Goal: Navigation & Orientation: Find specific page/section

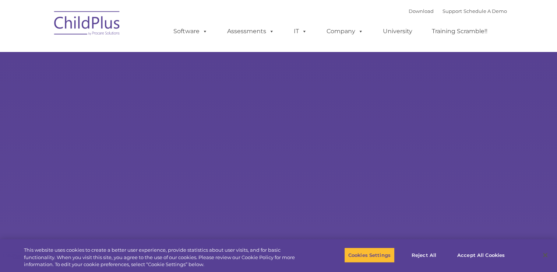
select select "MEDIUM"
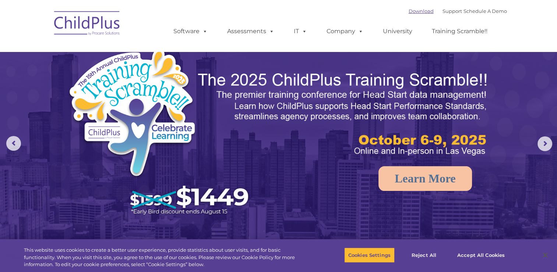
click at [409, 11] on link "Download" at bounding box center [421, 11] width 25 height 6
click at [415, 14] on div "Download Support | Schedule A Demo " at bounding box center [458, 11] width 98 height 11
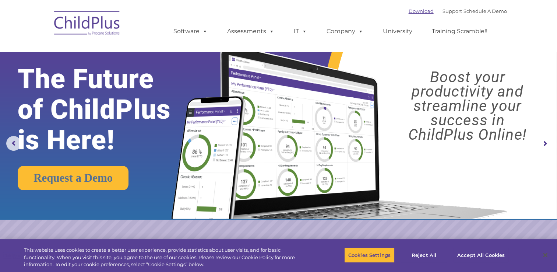
click at [414, 10] on link "Download" at bounding box center [421, 11] width 25 height 6
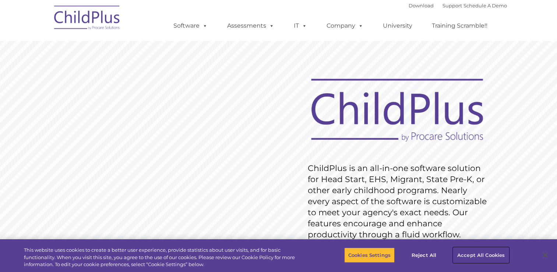
click at [478, 256] on button "Accept All Cookies" at bounding box center [482, 254] width 56 height 15
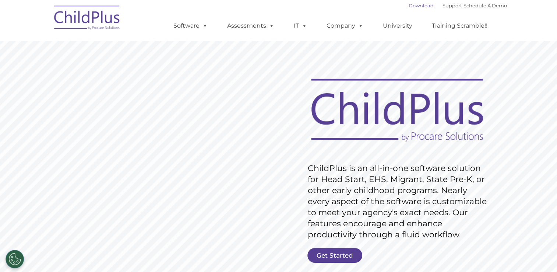
click at [409, 5] on link "Download" at bounding box center [421, 6] width 25 height 6
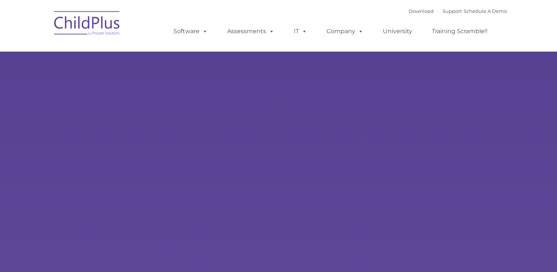
type input ""
select select "MEDIUM"
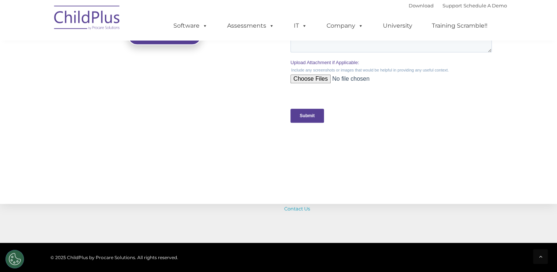
scroll to position [824, 0]
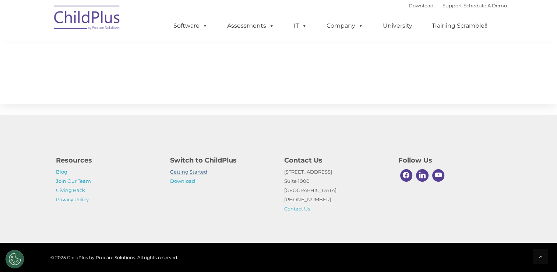
click at [199, 172] on link "Getting Started" at bounding box center [188, 172] width 37 height 6
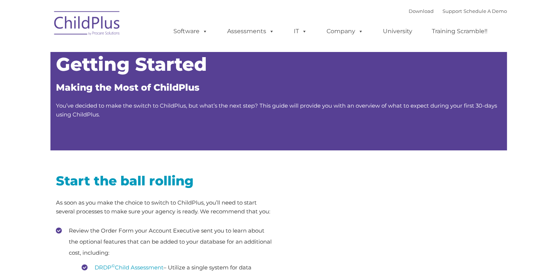
type input ""
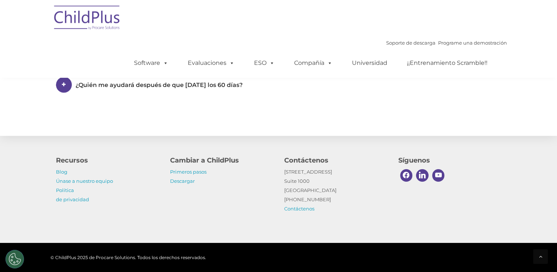
scroll to position [1241, 0]
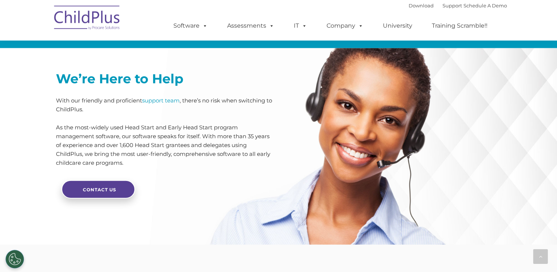
scroll to position [1814, 0]
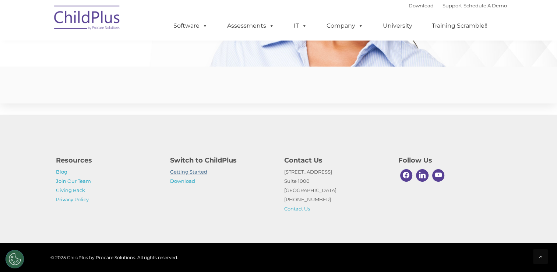
click at [200, 169] on link "Getting Started" at bounding box center [188, 172] width 37 height 6
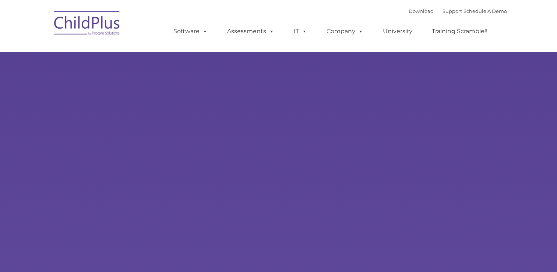
type input ""
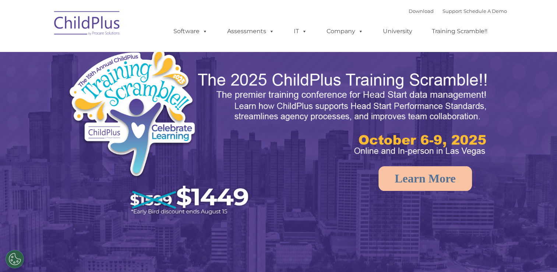
select select "MEDIUM"
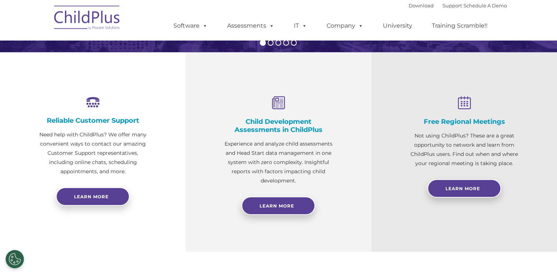
scroll to position [236, 0]
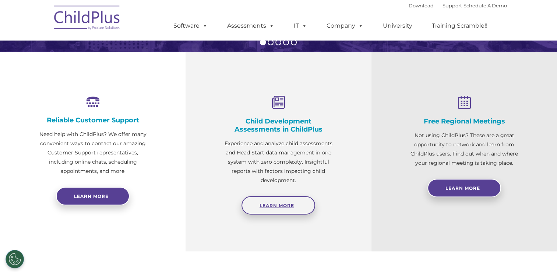
click at [284, 204] on span "Learn More" at bounding box center [277, 206] width 35 height 6
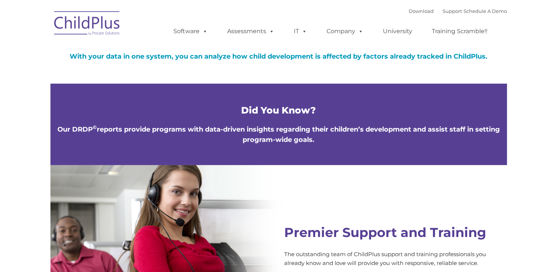
scroll to position [2466, 0]
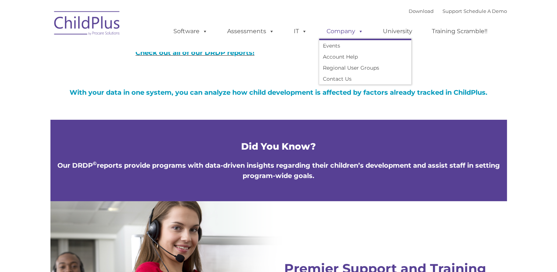
click at [338, 32] on link "Company" at bounding box center [345, 31] width 52 height 15
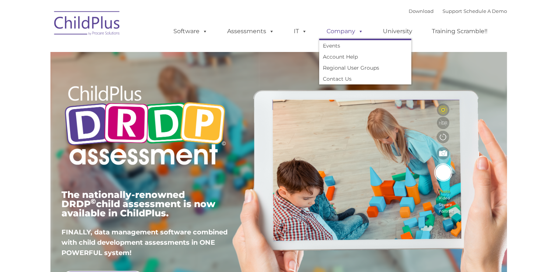
click at [360, 32] on span at bounding box center [360, 31] width 8 height 7
click at [358, 70] on link "Regional User Groups" at bounding box center [365, 67] width 92 height 11
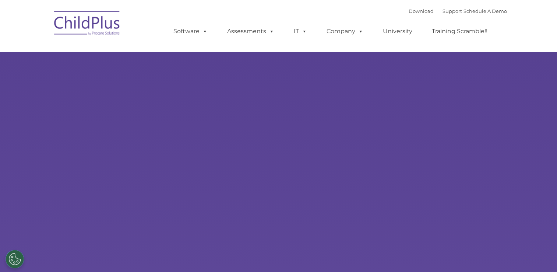
select select "MEDIUM"
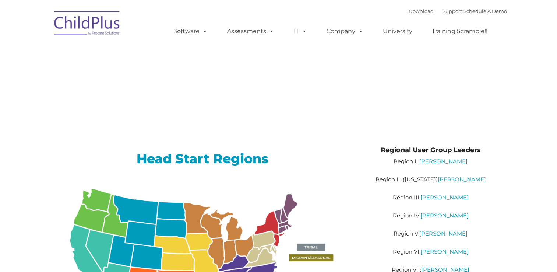
type input ""
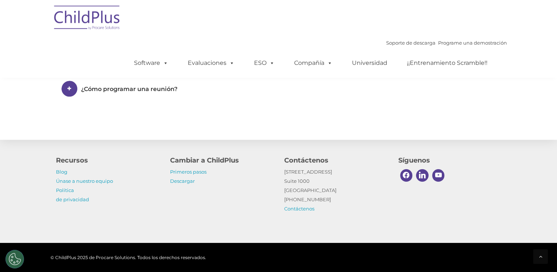
scroll to position [555, 0]
